Goal: Task Accomplishment & Management: Complete application form

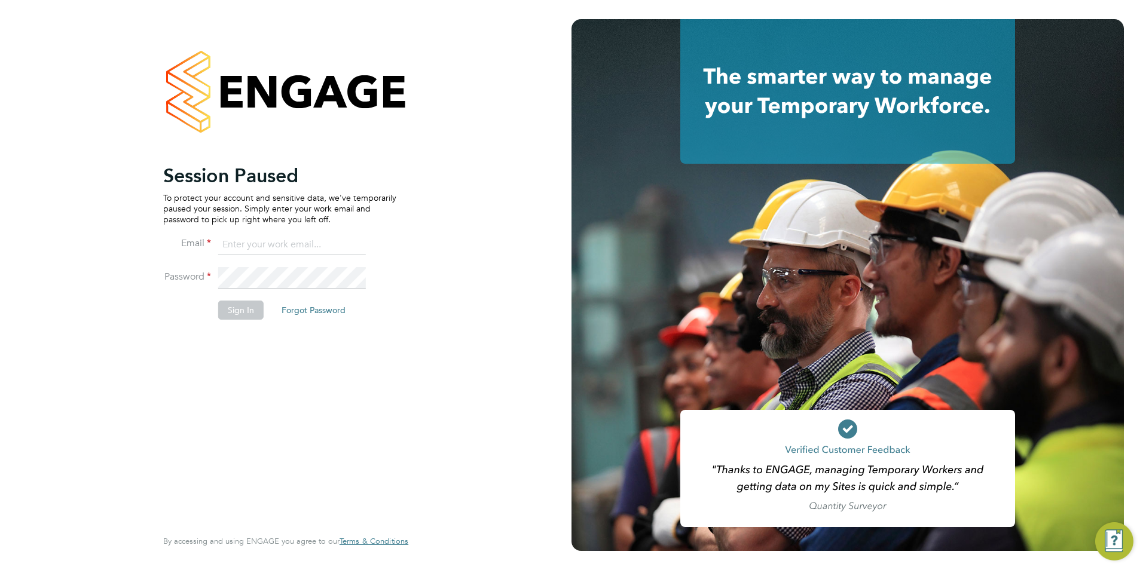
type input "billy.McNamara@regensolutions.co.uk"
click at [247, 317] on button "Sign In" at bounding box center [240, 310] width 45 height 19
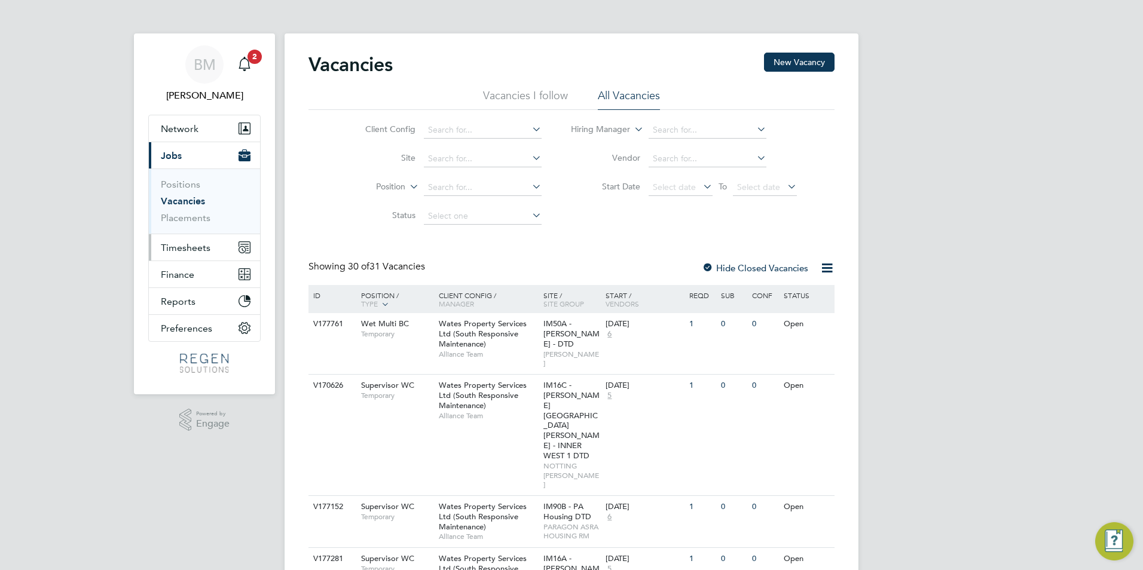
click at [197, 246] on span "Timesheets" at bounding box center [186, 247] width 50 height 11
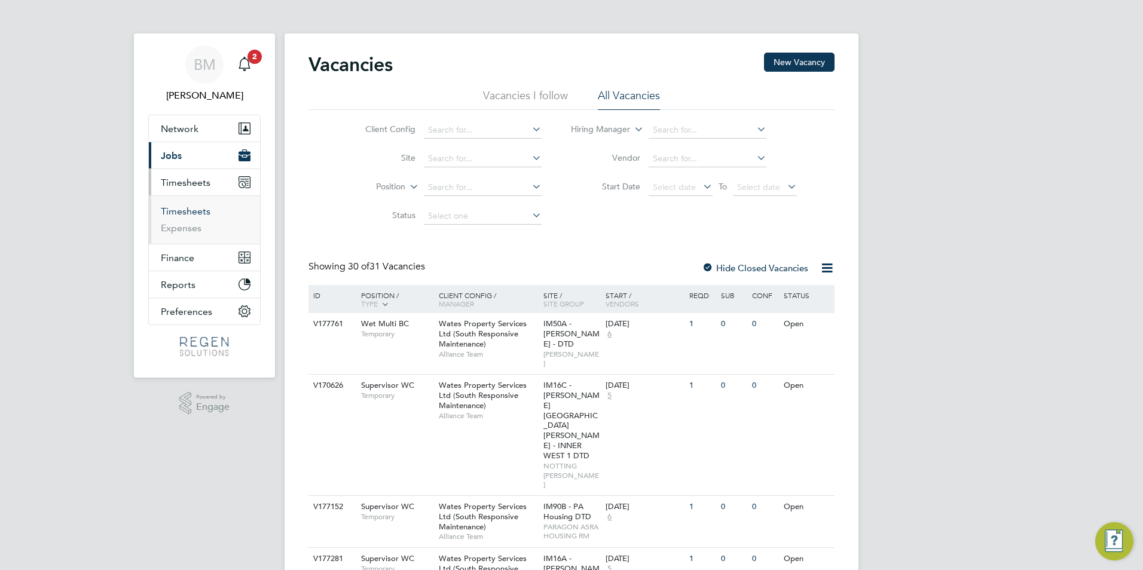
click at [189, 213] on link "Timesheets" at bounding box center [186, 211] width 50 height 11
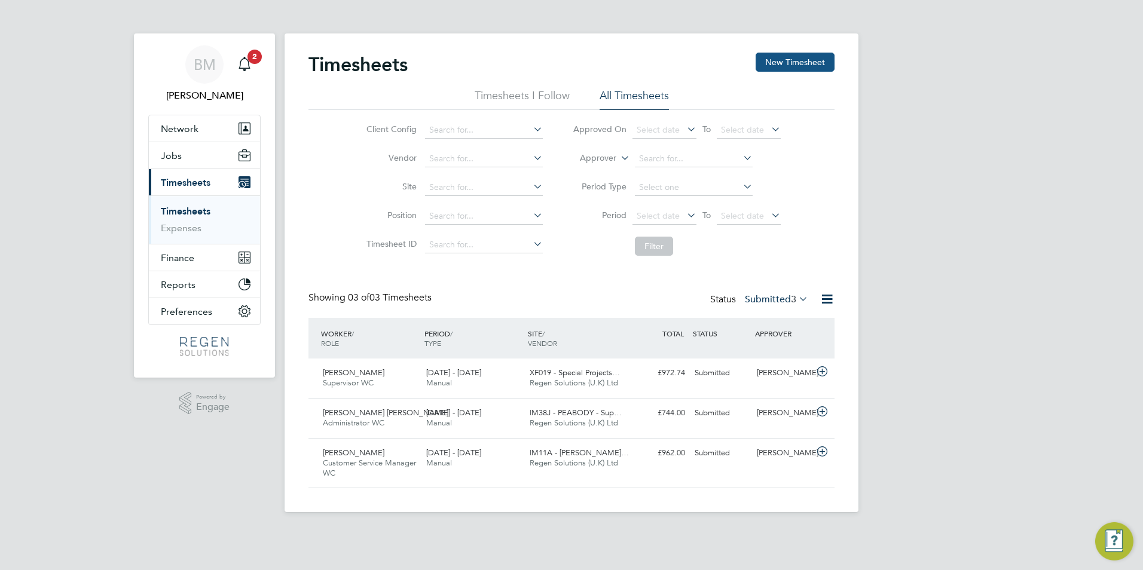
click at [806, 53] on button "New Timesheet" at bounding box center [794, 62] width 79 height 19
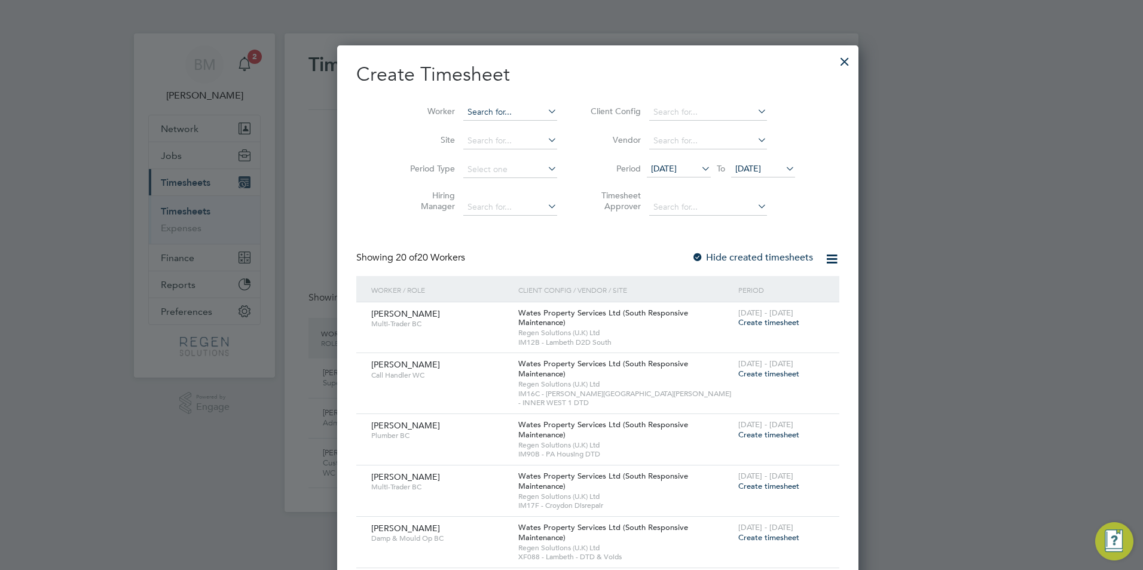
click at [486, 109] on input at bounding box center [510, 112] width 94 height 17
click at [501, 158] on li "[PERSON_NAME] [PERSON_NAME]" at bounding box center [493, 160] width 115 height 16
type input "[PERSON_NAME]"
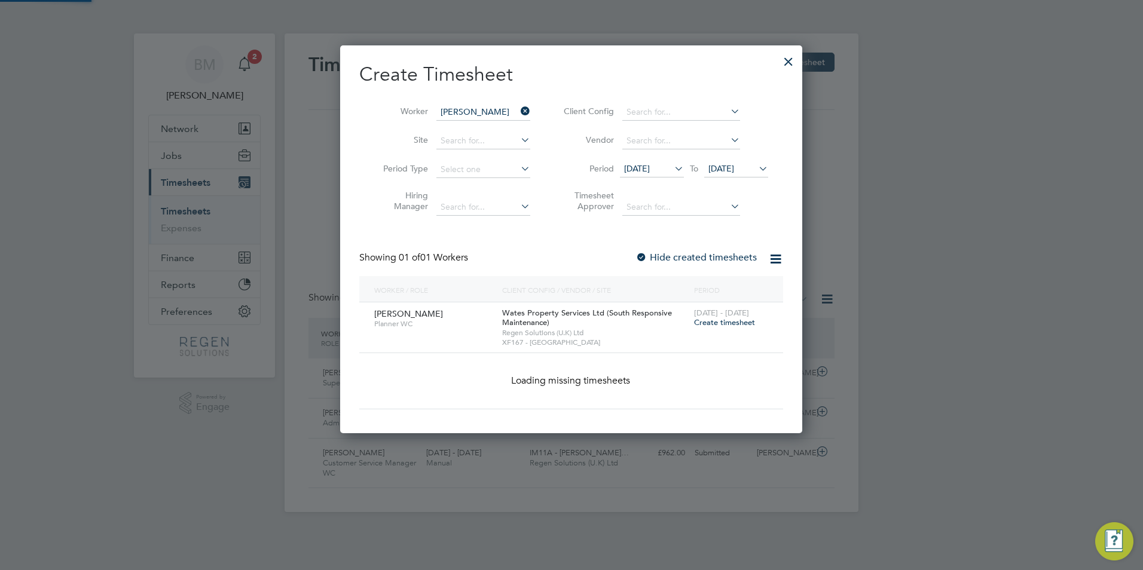
scroll to position [333, 463]
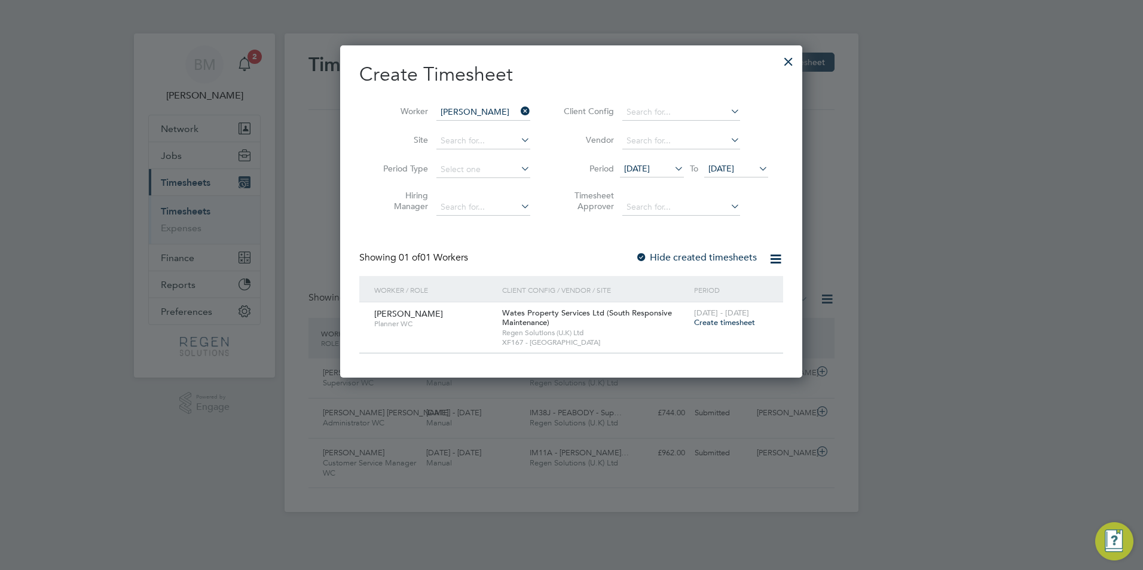
click at [729, 323] on span "Create timesheet" at bounding box center [724, 322] width 61 height 10
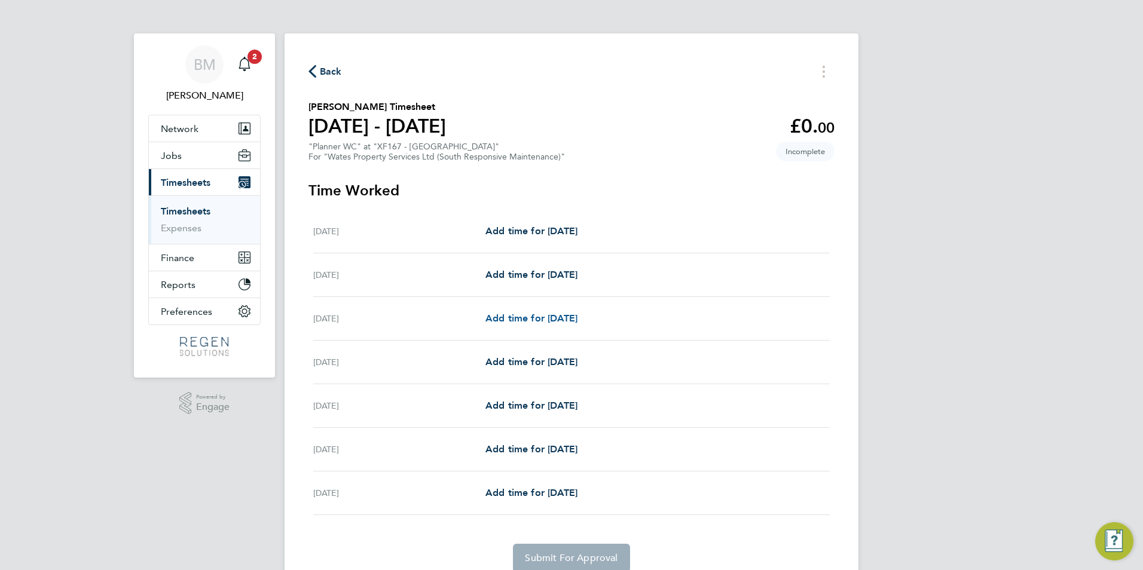
click at [543, 318] on span "Add time for [DATE]" at bounding box center [531, 318] width 92 height 11
select select "30"
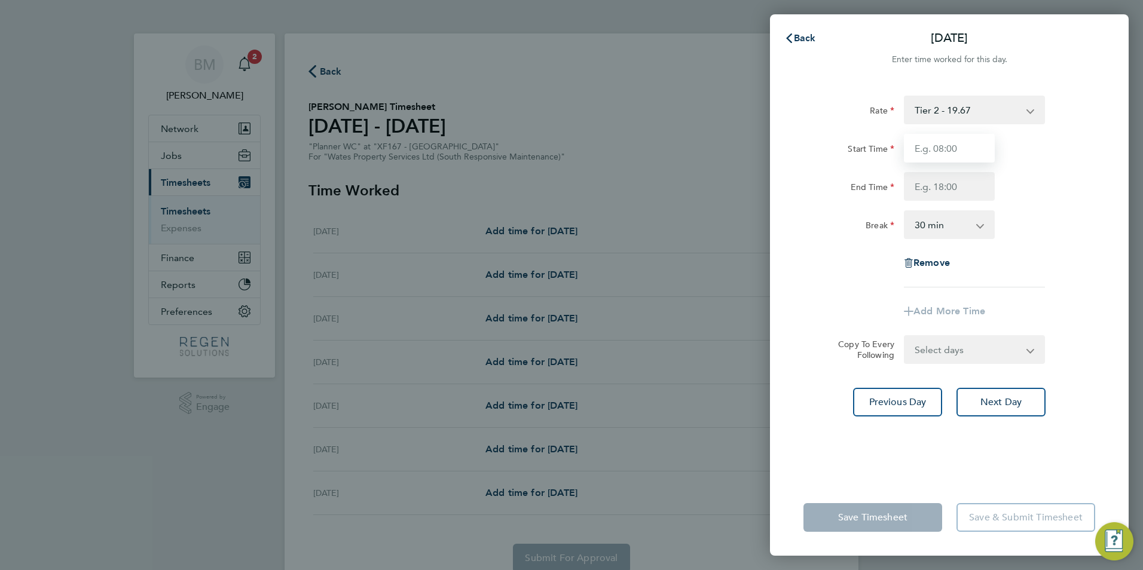
click at [927, 142] on input "Start Time" at bounding box center [949, 148] width 91 height 29
type input "08:00"
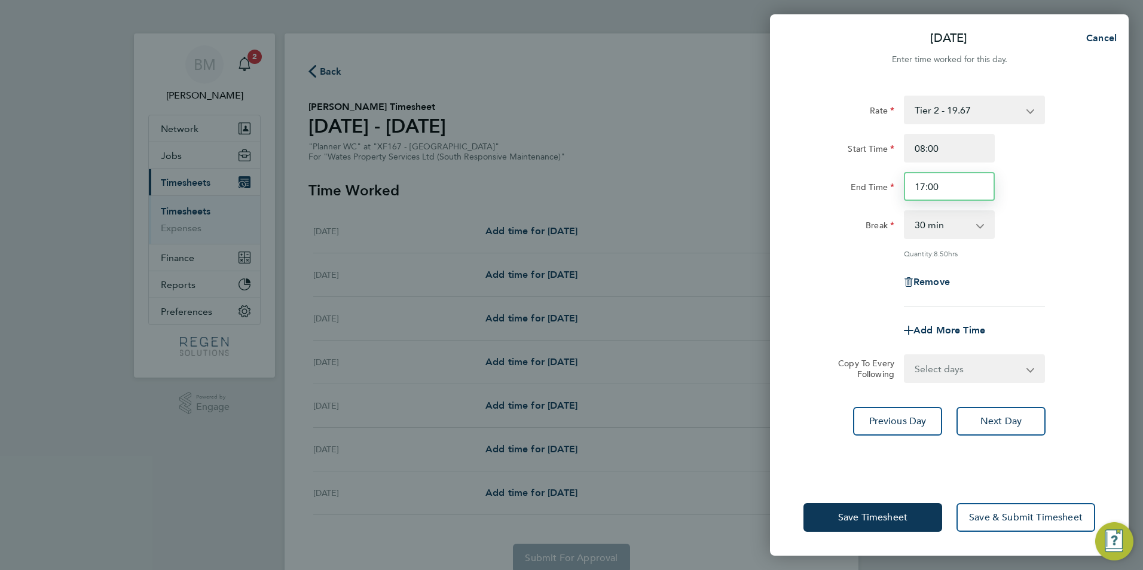
click at [950, 189] on input "17:00" at bounding box center [949, 186] width 91 height 29
drag, startPoint x: 959, startPoint y: 187, endPoint x: 812, endPoint y: 185, distance: 147.0
click at [822, 189] on div "End Time 17:00" at bounding box center [948, 186] width 301 height 29
type input "18:00"
click at [1087, 244] on div "Rate Tier 2 - 19.67 Start Time 08:00 End Time 18:00 Break 0 min 15 min 30 min 4…" at bounding box center [949, 201] width 292 height 211
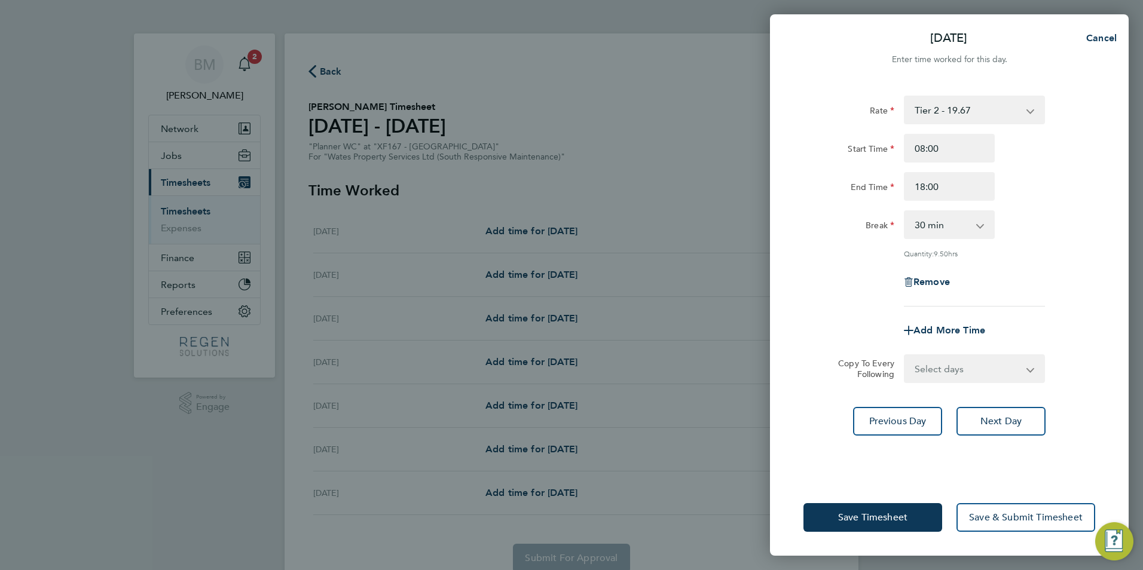
drag, startPoint x: 921, startPoint y: 228, endPoint x: 924, endPoint y: 237, distance: 9.3
click at [921, 228] on select "0 min 15 min 30 min 45 min 60 min 75 min 90 min" at bounding box center [942, 225] width 74 height 26
select select "60"
click at [905, 212] on select "0 min 15 min 30 min 45 min 60 min 75 min 90 min" at bounding box center [942, 225] width 74 height 26
click at [947, 372] on select "Select days Day [DATE] [DATE] [DATE] [DATE]" at bounding box center [967, 369] width 125 height 26
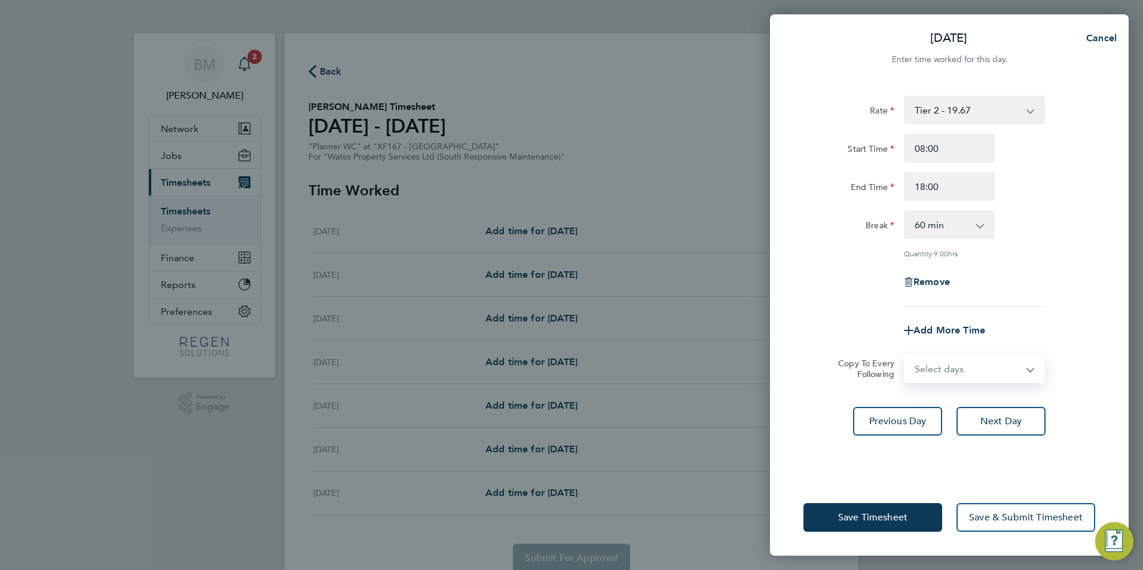
select select "TUE"
click at [905, 356] on select "Select days Day [DATE] [DATE] [DATE] [DATE]" at bounding box center [967, 369] width 125 height 26
select select "[DATE]"
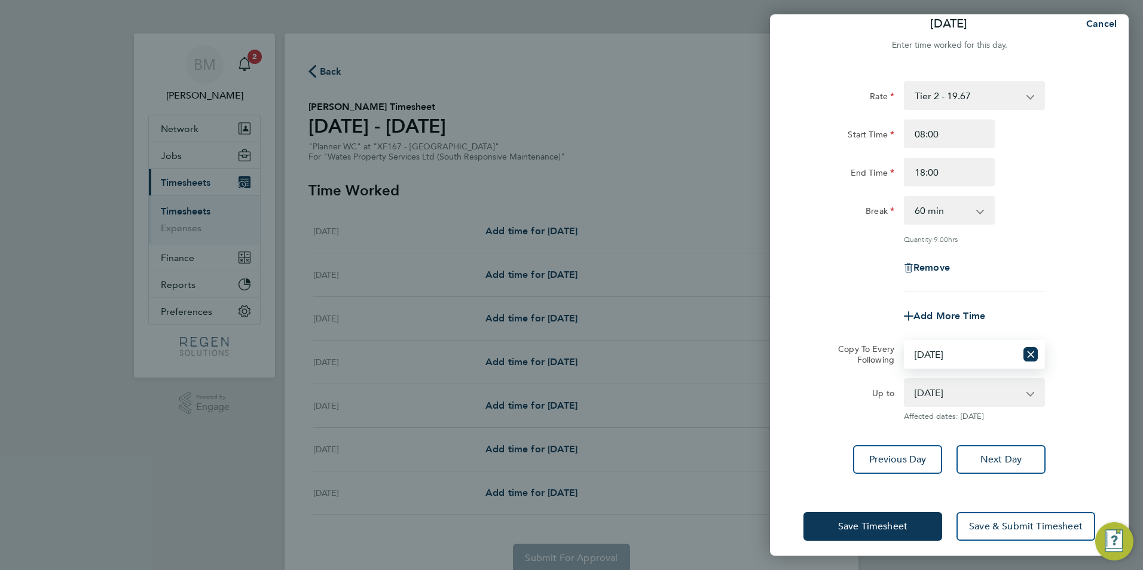
scroll to position [22, 0]
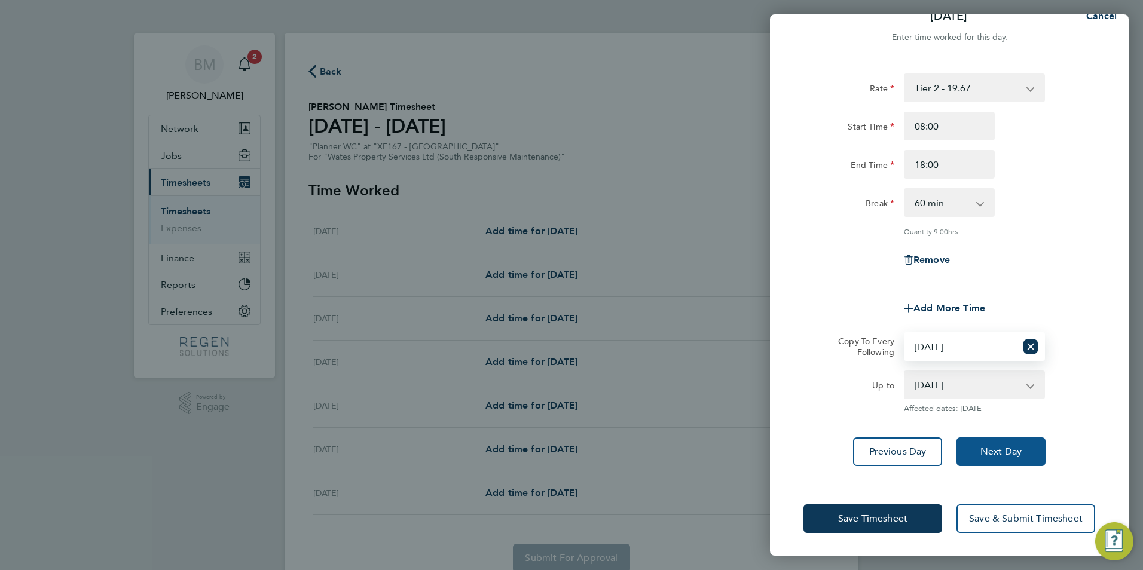
click at [993, 449] on span "Next Day" at bounding box center [1000, 452] width 41 height 12
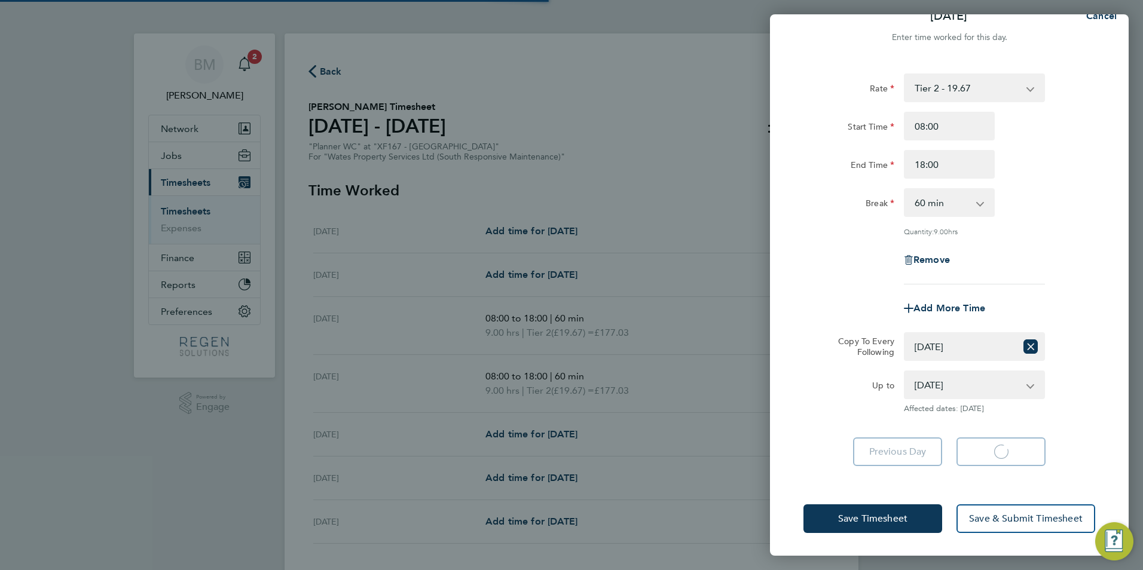
select select "60"
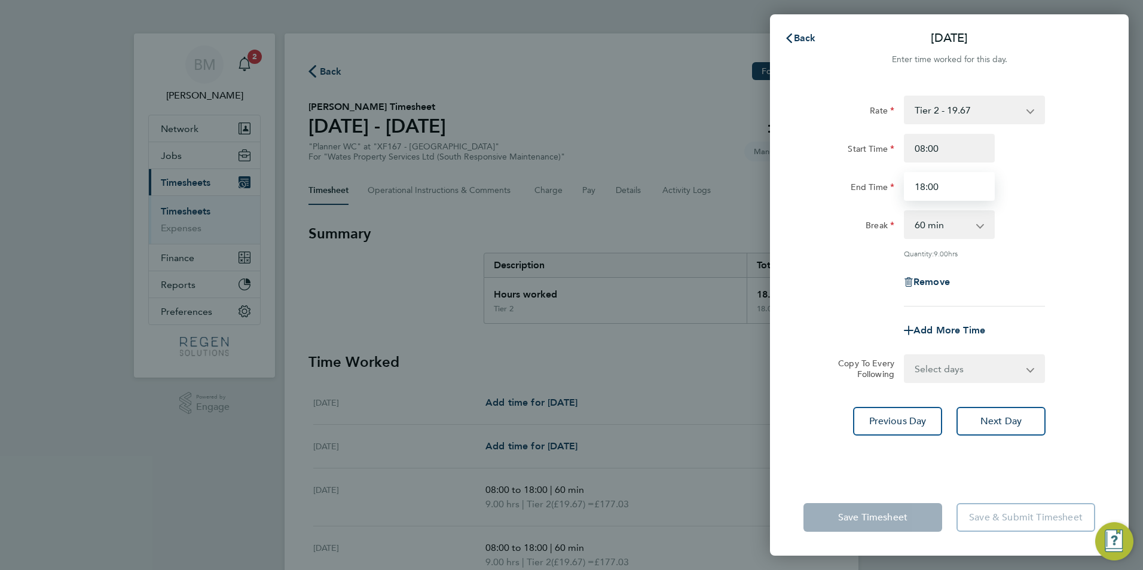
click at [923, 189] on input "18:00" at bounding box center [949, 186] width 91 height 29
type input "17:00"
click at [973, 365] on select "Select days Day [DATE] [DATE] [DATE]" at bounding box center [967, 369] width 125 height 26
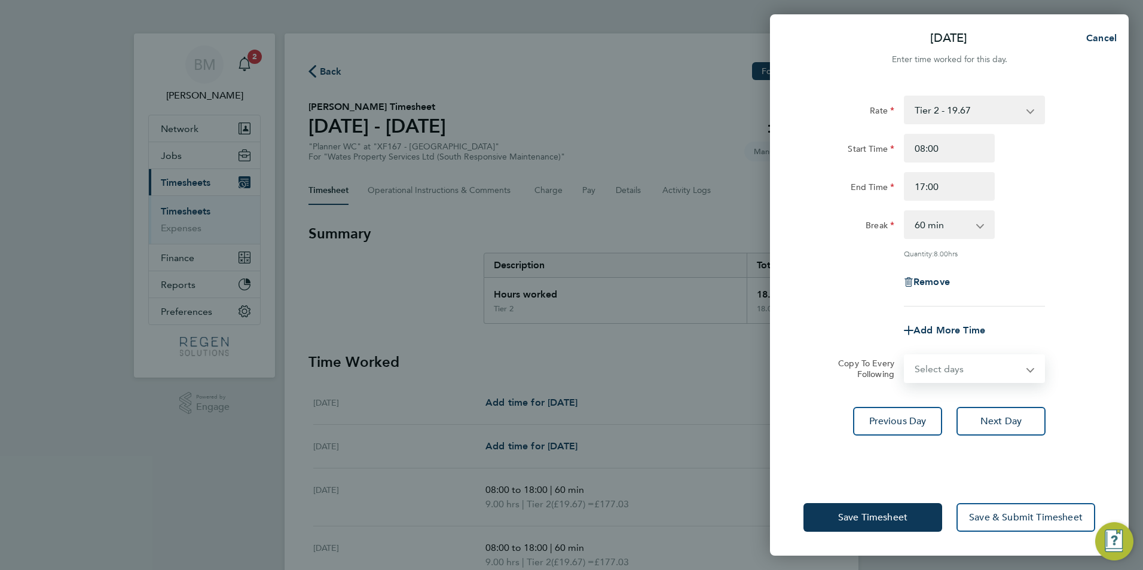
select select "WED"
click at [905, 356] on select "Select days Day [DATE] [DATE] [DATE]" at bounding box center [967, 369] width 125 height 26
select select "[DATE]"
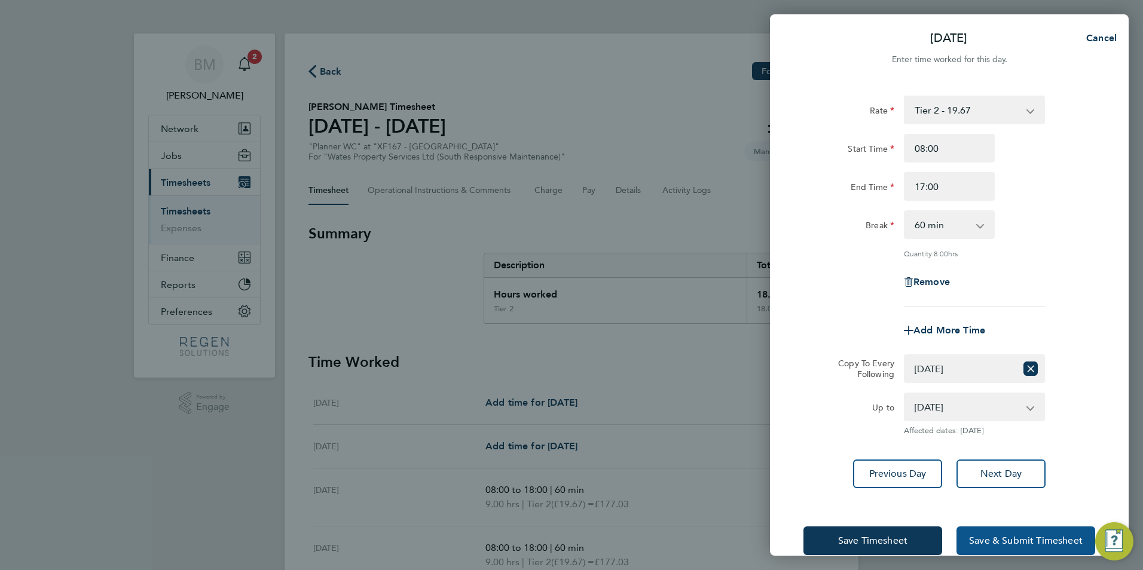
click at [974, 532] on button "Save & Submit Timesheet" at bounding box center [1025, 540] width 139 height 29
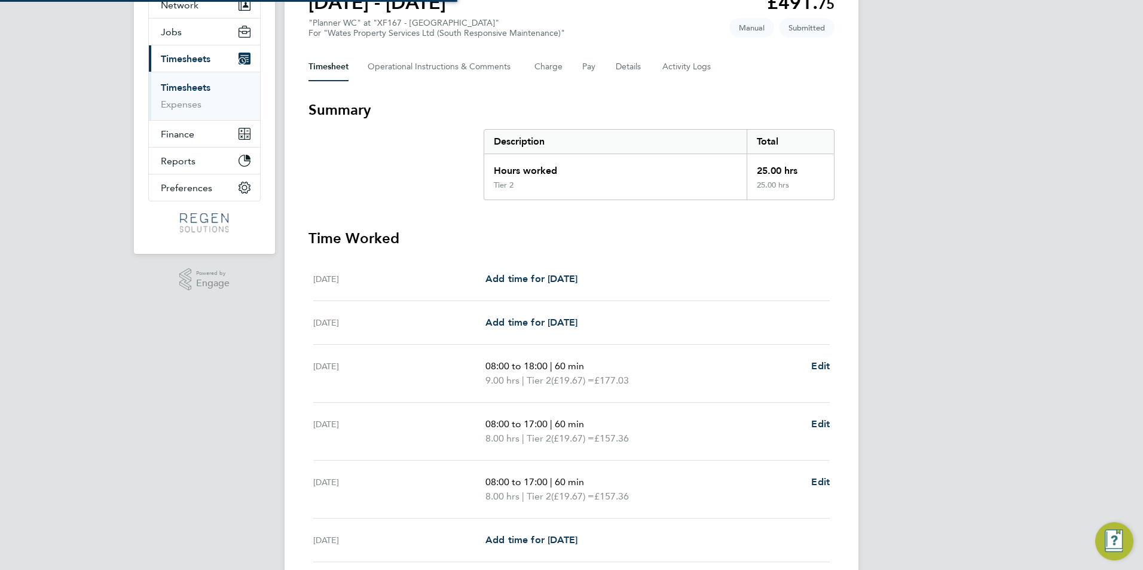
scroll to position [265, 0]
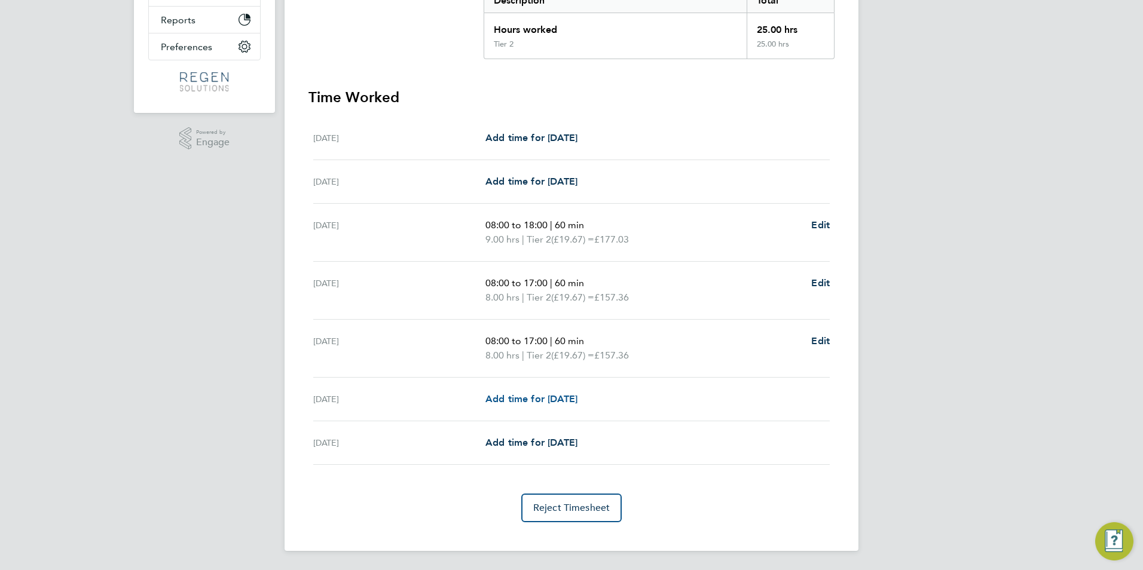
click at [541, 396] on span "Add time for [DATE]" at bounding box center [531, 398] width 92 height 11
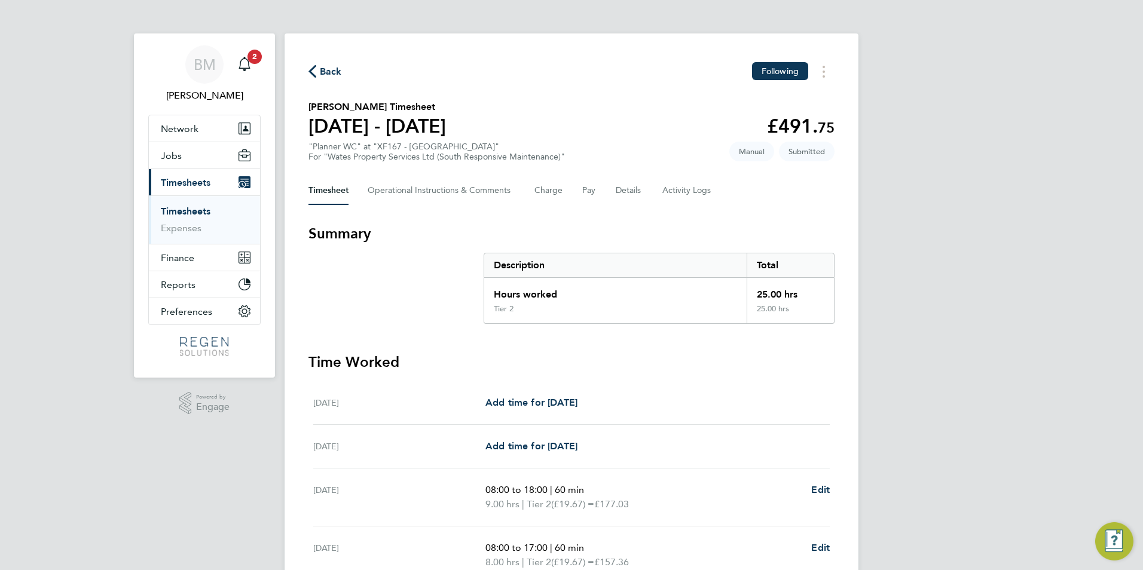
select select "30"
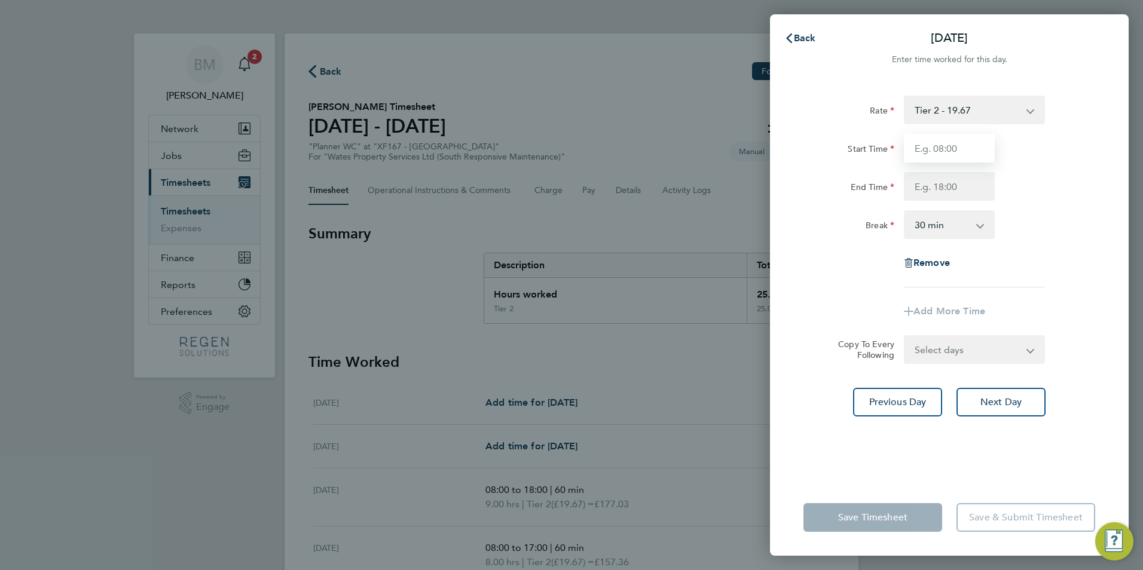
click at [937, 155] on input "Start Time" at bounding box center [949, 148] width 91 height 29
type input "08:00"
type input "17:00"
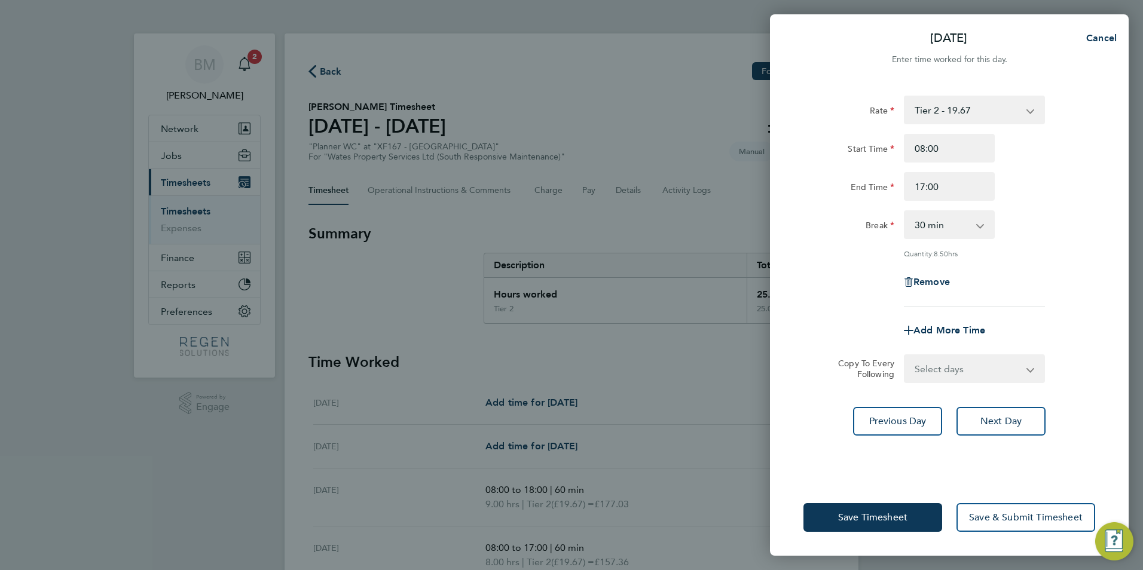
drag, startPoint x: 920, startPoint y: 222, endPoint x: 920, endPoint y: 233, distance: 10.8
click at [920, 222] on select "0 min 15 min 30 min 45 min 60 min 75 min 90 min" at bounding box center [942, 225] width 74 height 26
select select "60"
click at [905, 212] on select "0 min 15 min 30 min 45 min 60 min 75 min 90 min" at bounding box center [942, 225] width 74 height 26
click at [942, 359] on select "Select days [DATE]" at bounding box center [967, 369] width 125 height 26
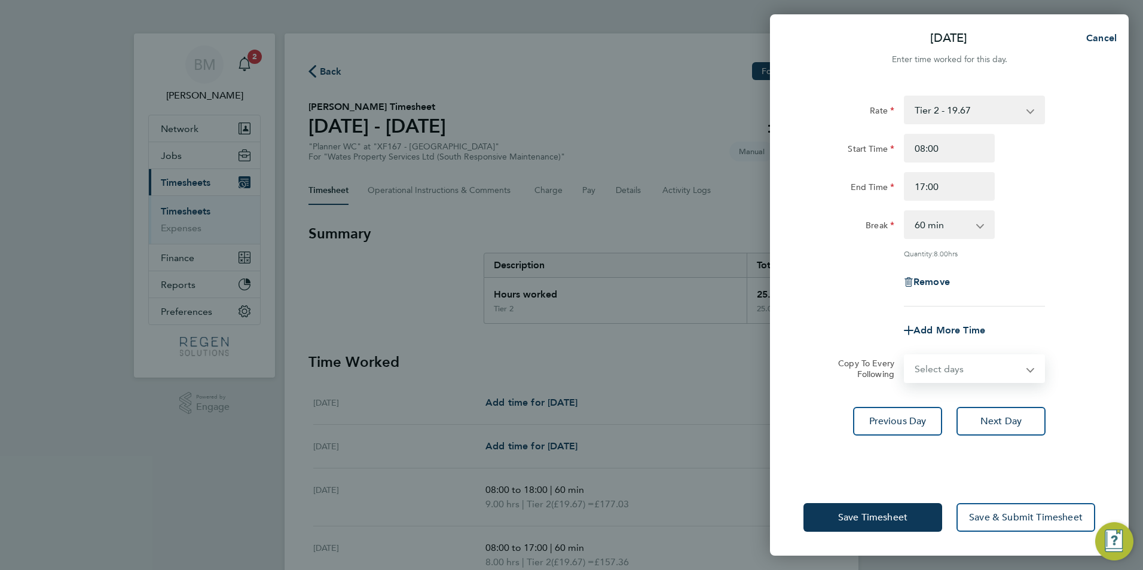
click at [1001, 318] on div "Add More Time" at bounding box center [948, 330] width 301 height 29
click at [988, 365] on select "Select days [DATE]" at bounding box center [967, 369] width 125 height 26
select select "FRI"
click at [905, 356] on select "Select days [DATE]" at bounding box center [967, 369] width 125 height 26
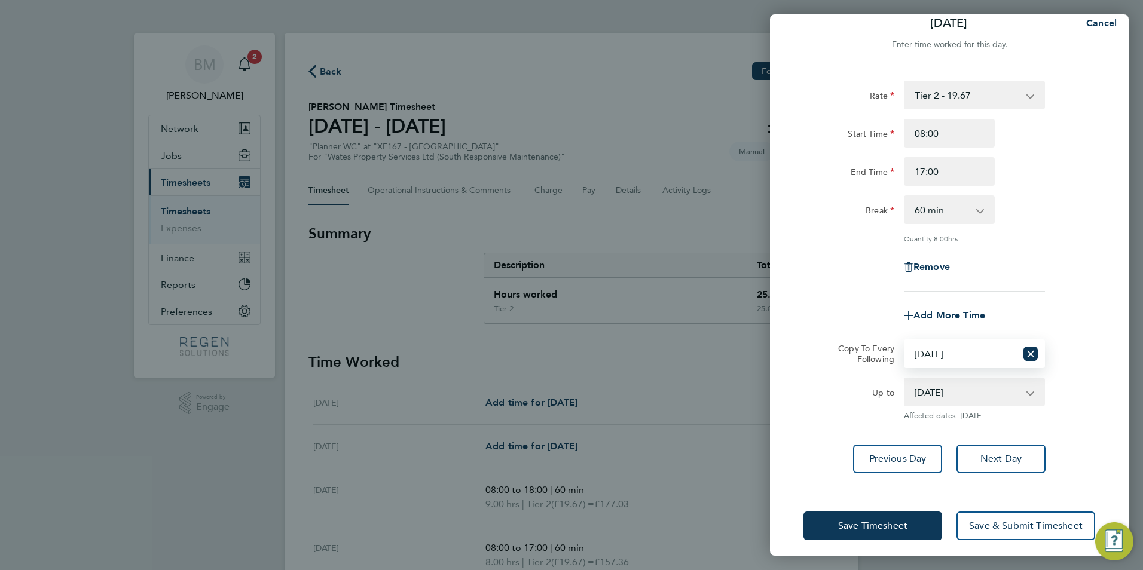
scroll to position [22, 0]
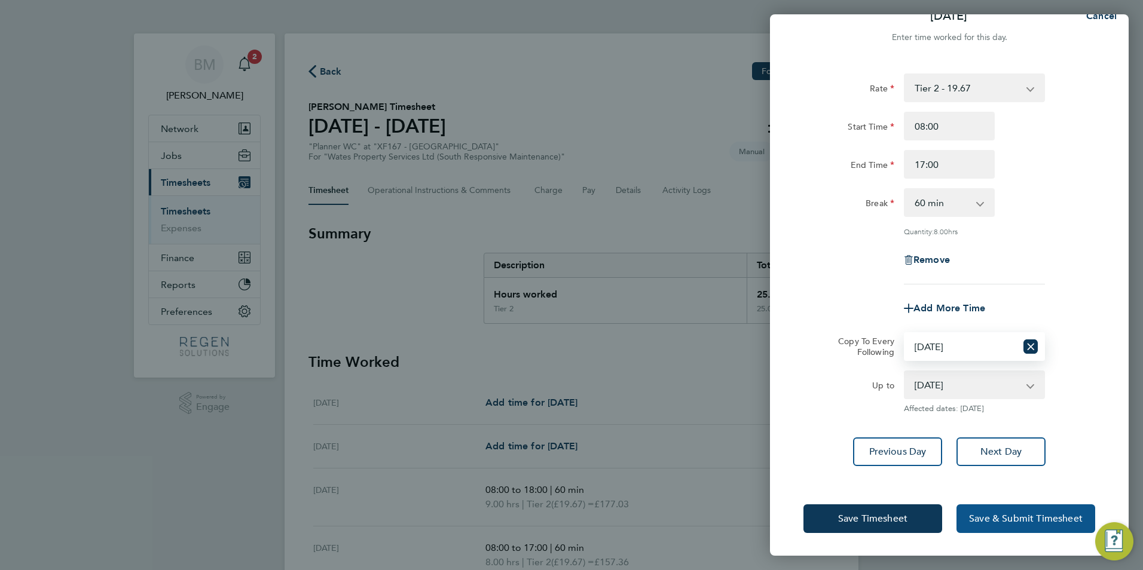
click at [1008, 523] on button "Save & Submit Timesheet" at bounding box center [1025, 518] width 139 height 29
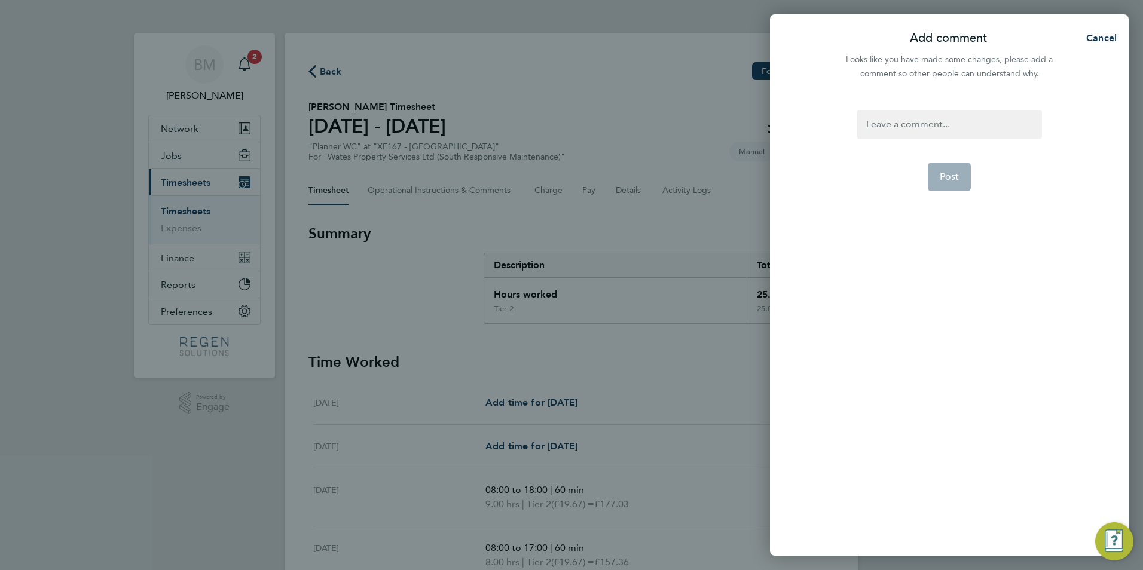
click at [964, 123] on div at bounding box center [948, 124] width 185 height 29
click at [951, 174] on span "Post" at bounding box center [949, 177] width 20 height 12
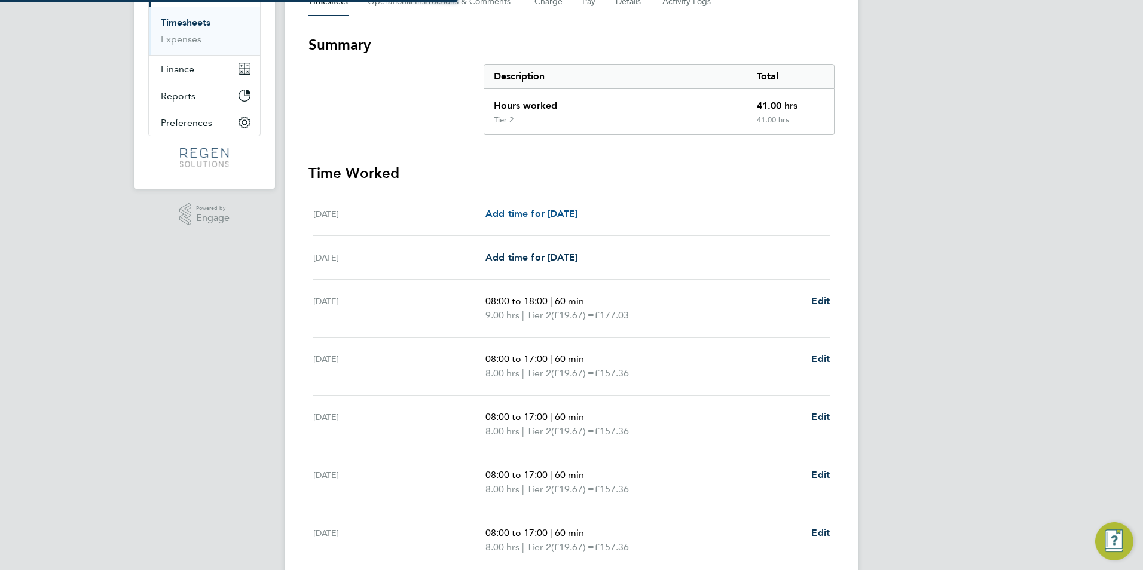
scroll to position [293, 0]
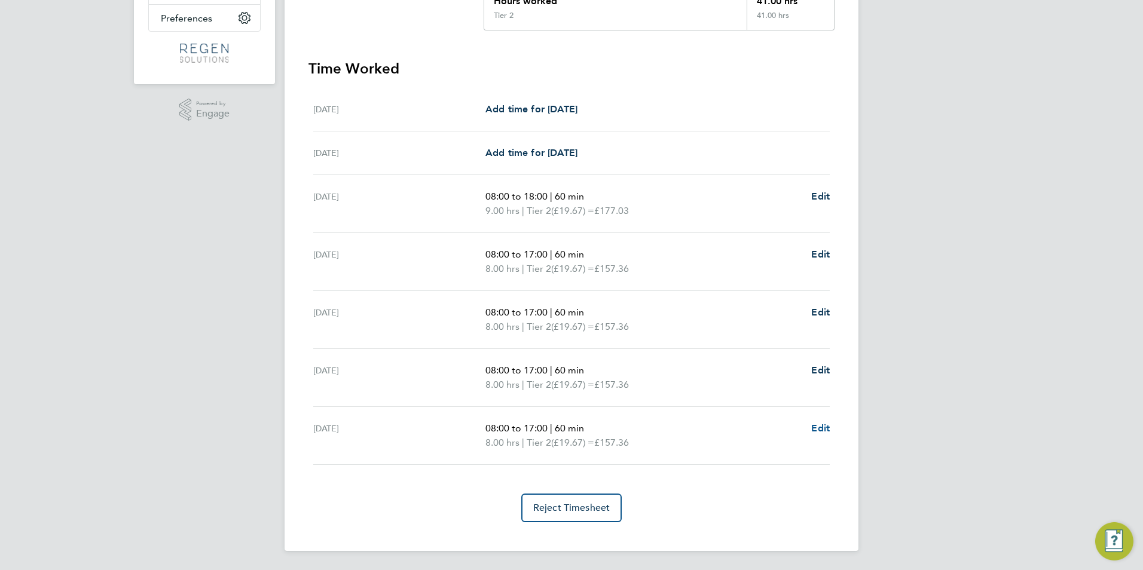
click at [814, 425] on span "Edit" at bounding box center [820, 427] width 19 height 11
select select "60"
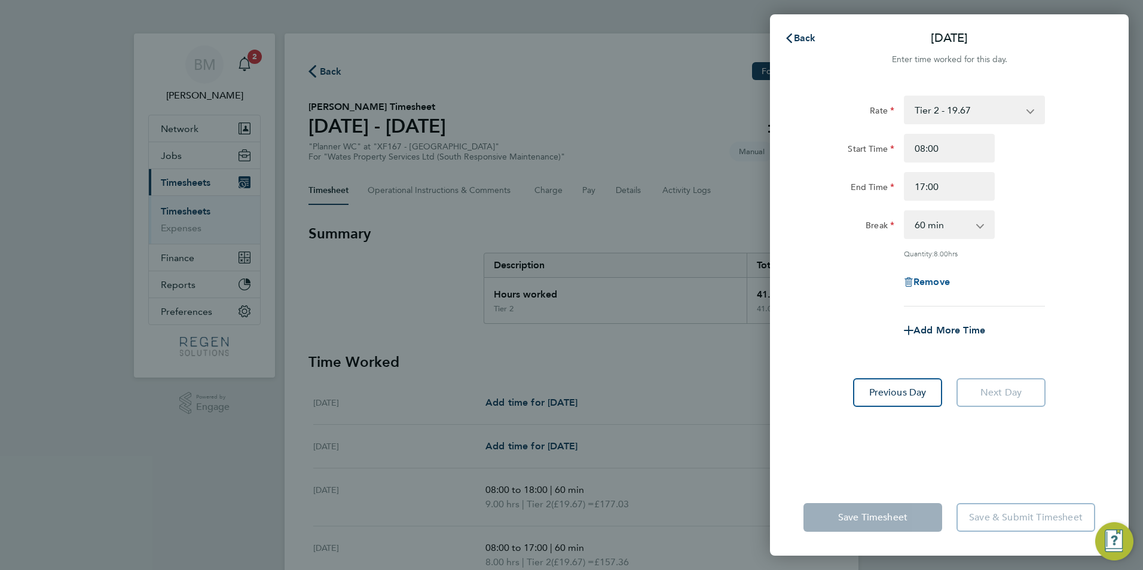
click at [911, 276] on svg-icon "button" at bounding box center [909, 281] width 10 height 11
select select "null"
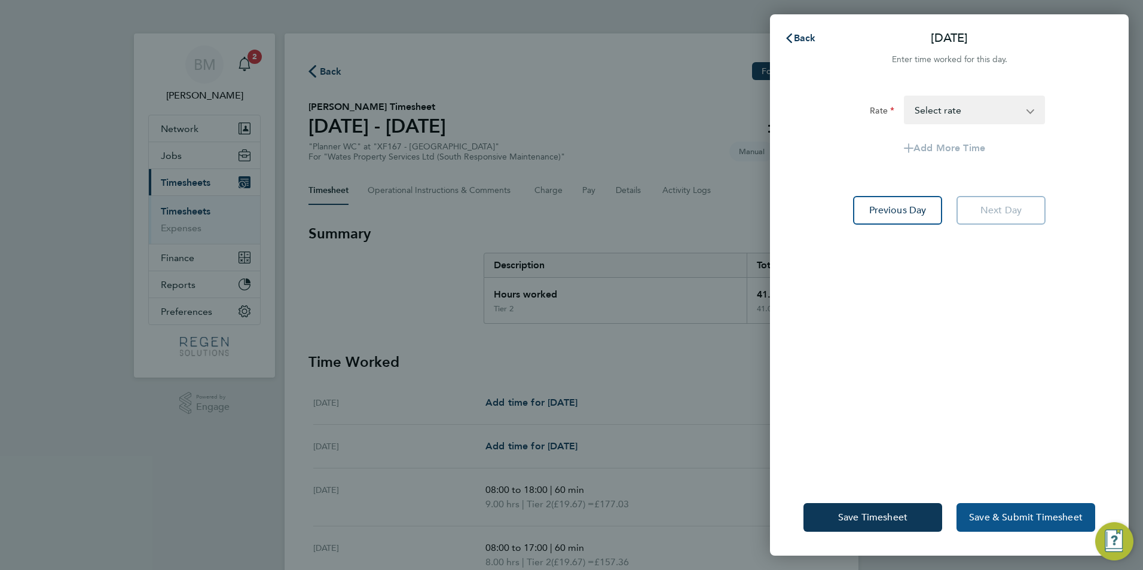
click at [1000, 513] on span "Save & Submit Timesheet" at bounding box center [1026, 518] width 114 height 12
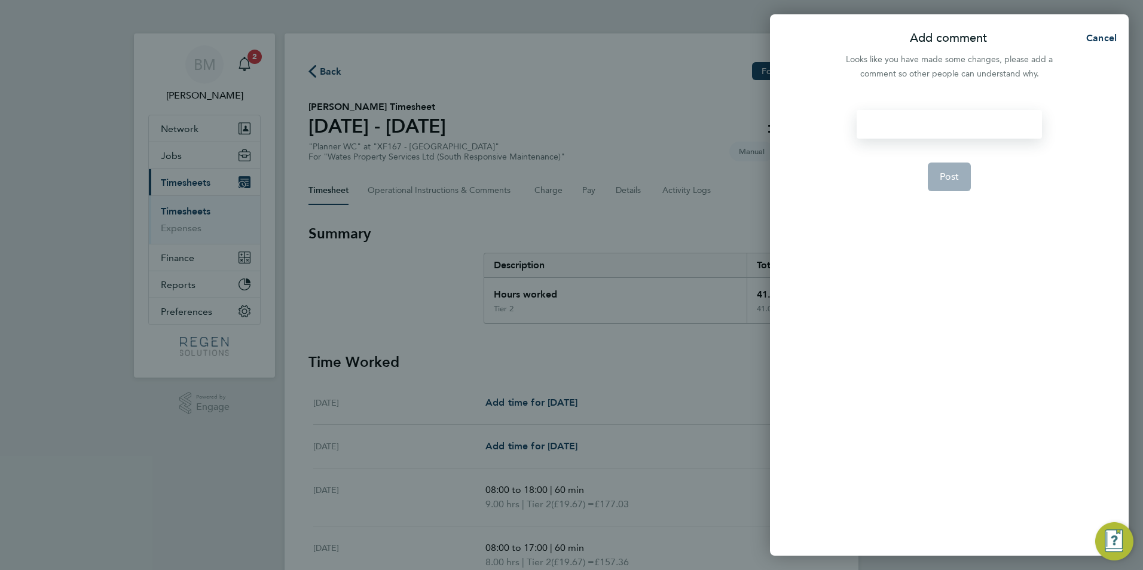
click at [893, 114] on div at bounding box center [948, 124] width 185 height 29
click at [892, 118] on div at bounding box center [948, 124] width 185 height 29
drag, startPoint x: 961, startPoint y: 179, endPoint x: 969, endPoint y: 223, distance: 44.2
click at [961, 179] on button "Post" at bounding box center [949, 177] width 44 height 29
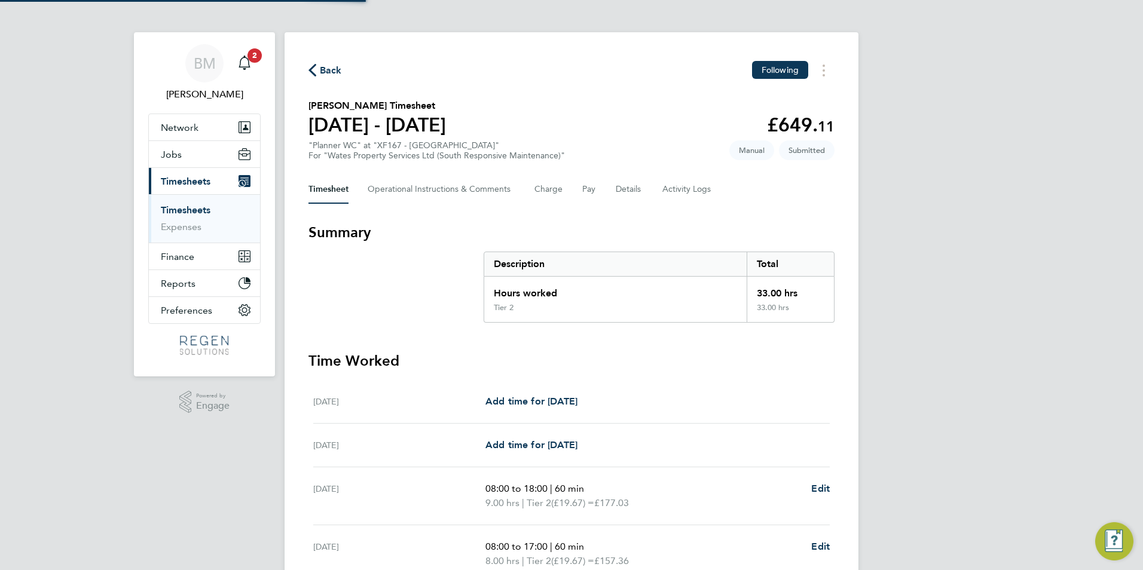
scroll to position [279, 0]
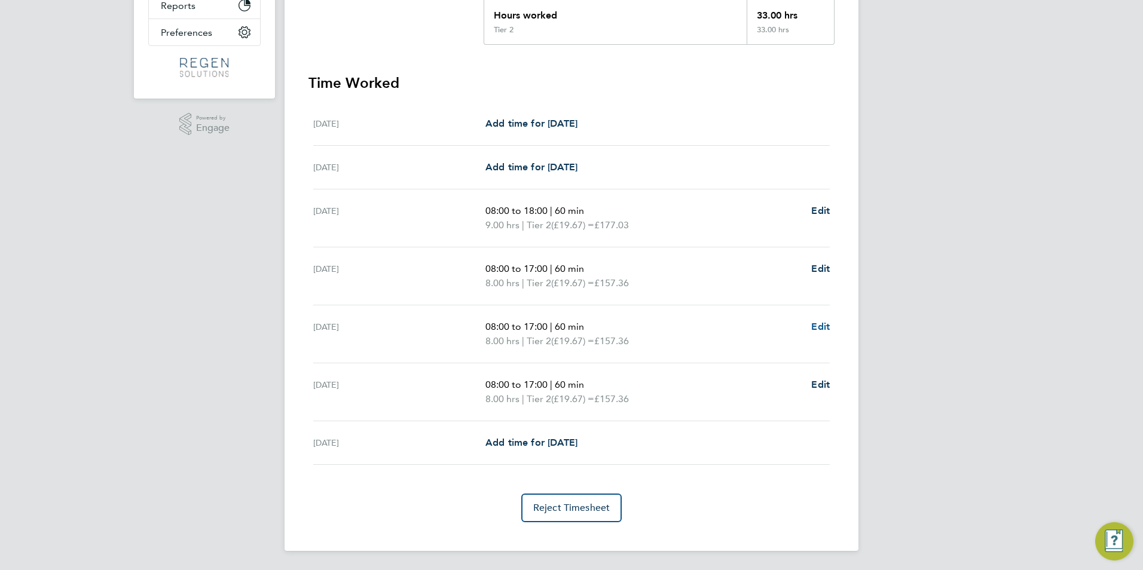
click at [820, 329] on span "Edit" at bounding box center [820, 326] width 19 height 11
select select "60"
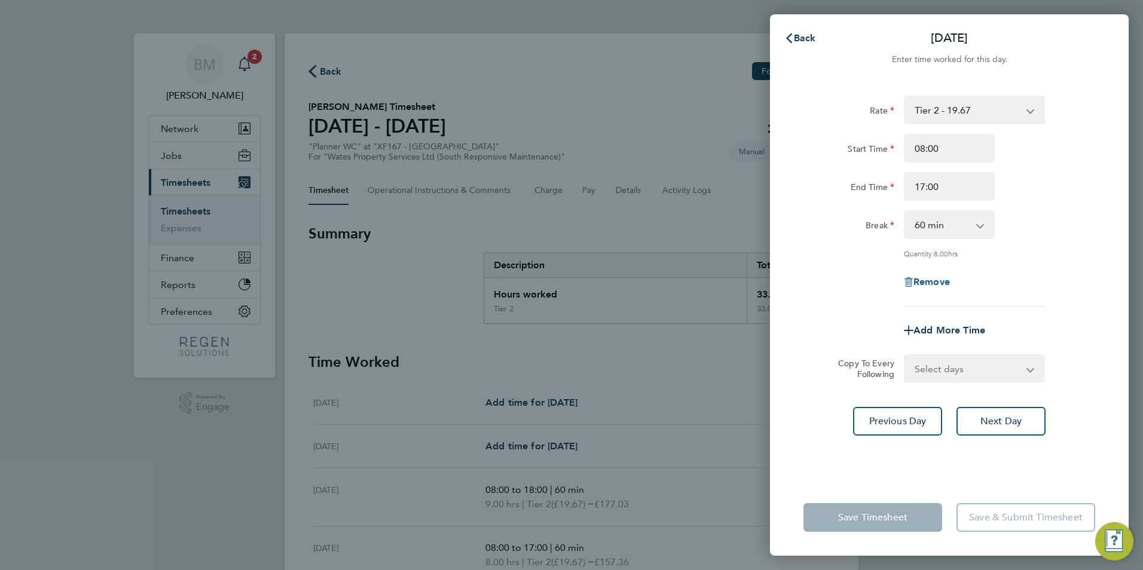
click at [923, 283] on span "Remove" at bounding box center [931, 281] width 36 height 11
select select "null"
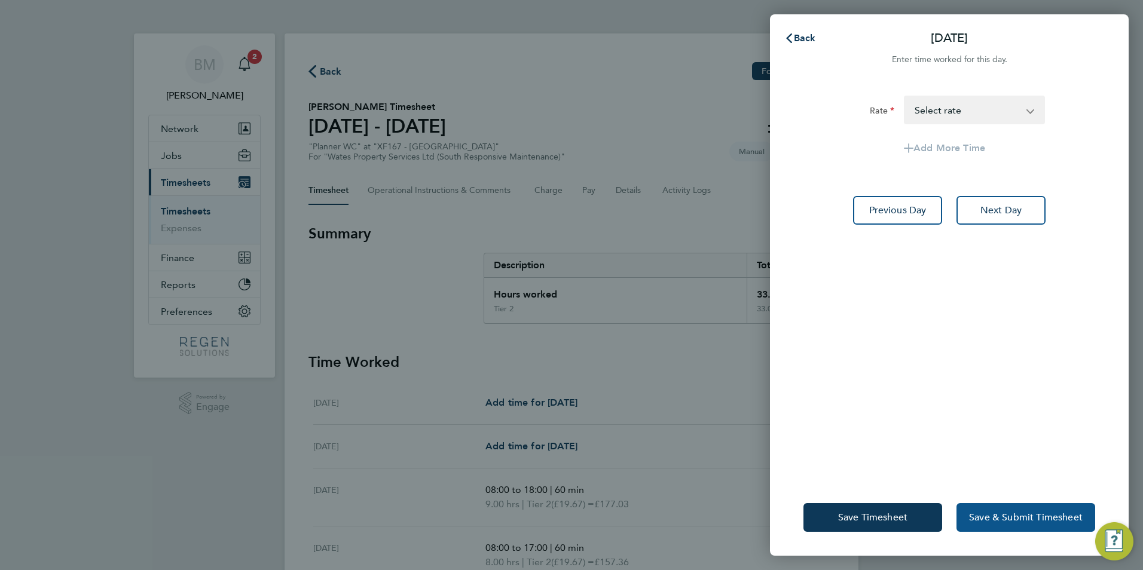
click at [974, 514] on span "Save & Submit Timesheet" at bounding box center [1026, 518] width 114 height 12
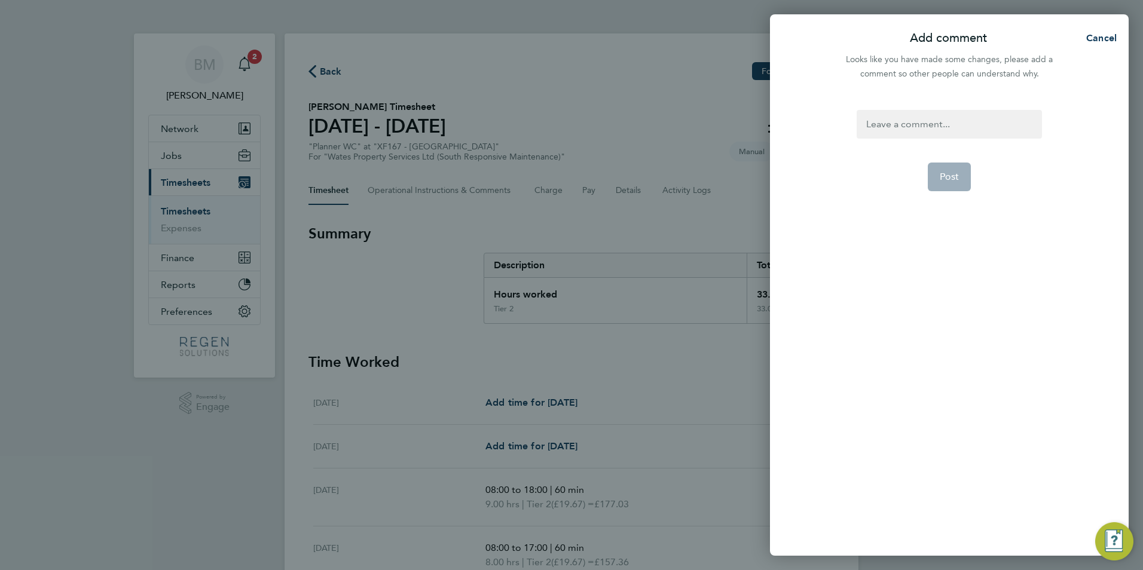
click at [957, 137] on div at bounding box center [948, 124] width 185 height 29
drag, startPoint x: 961, startPoint y: 177, endPoint x: 761, endPoint y: 207, distance: 201.7
click at [958, 175] on button "Post" at bounding box center [949, 177] width 44 height 29
